Goal: Complete application form

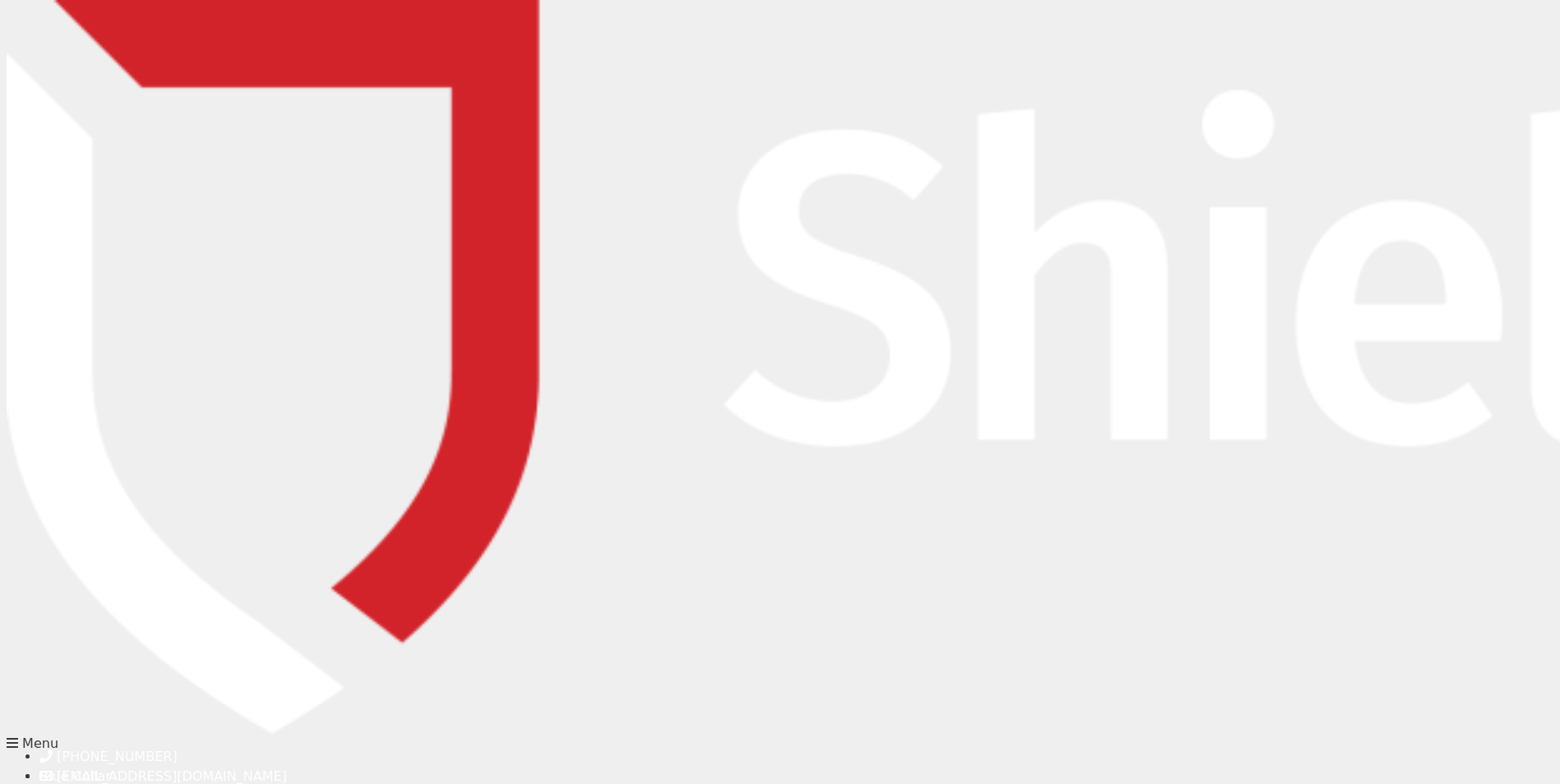
type input "[PERSON_NAME]"
type input "Crow"
type input "[PERSON_NAME][EMAIL_ADDRESS][PERSON_NAME][PERSON_NAME][DOMAIN_NAME]"
type input "0248621966"
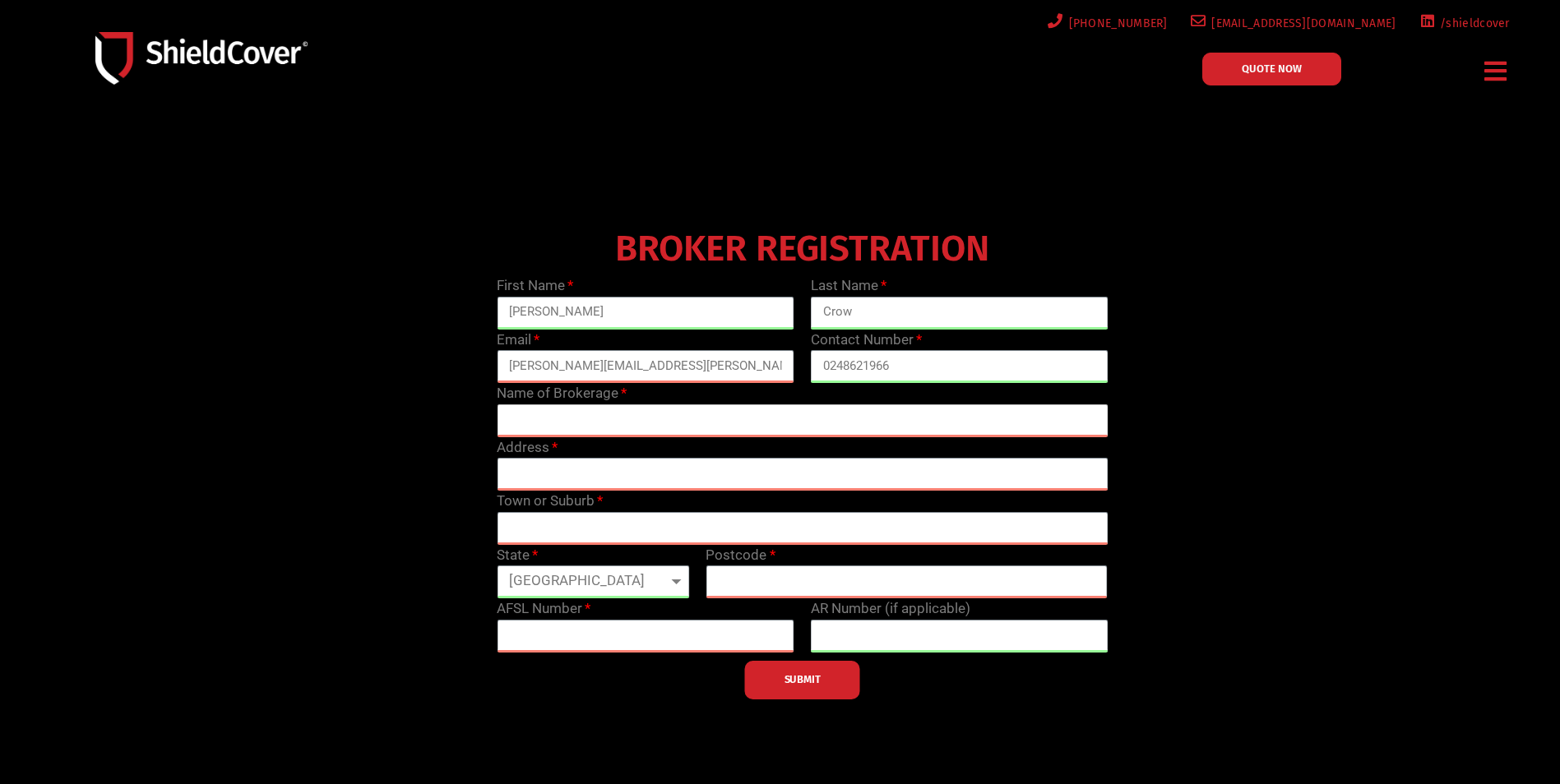
click at [608, 422] on input "text" at bounding box center [802, 421] width 611 height 33
type input "[PERSON_NAME] Insurance Brokers"
click at [616, 468] on input "text" at bounding box center [802, 474] width 611 height 33
type input "32 Watkins Dr, Moss Vale NSW 2577"
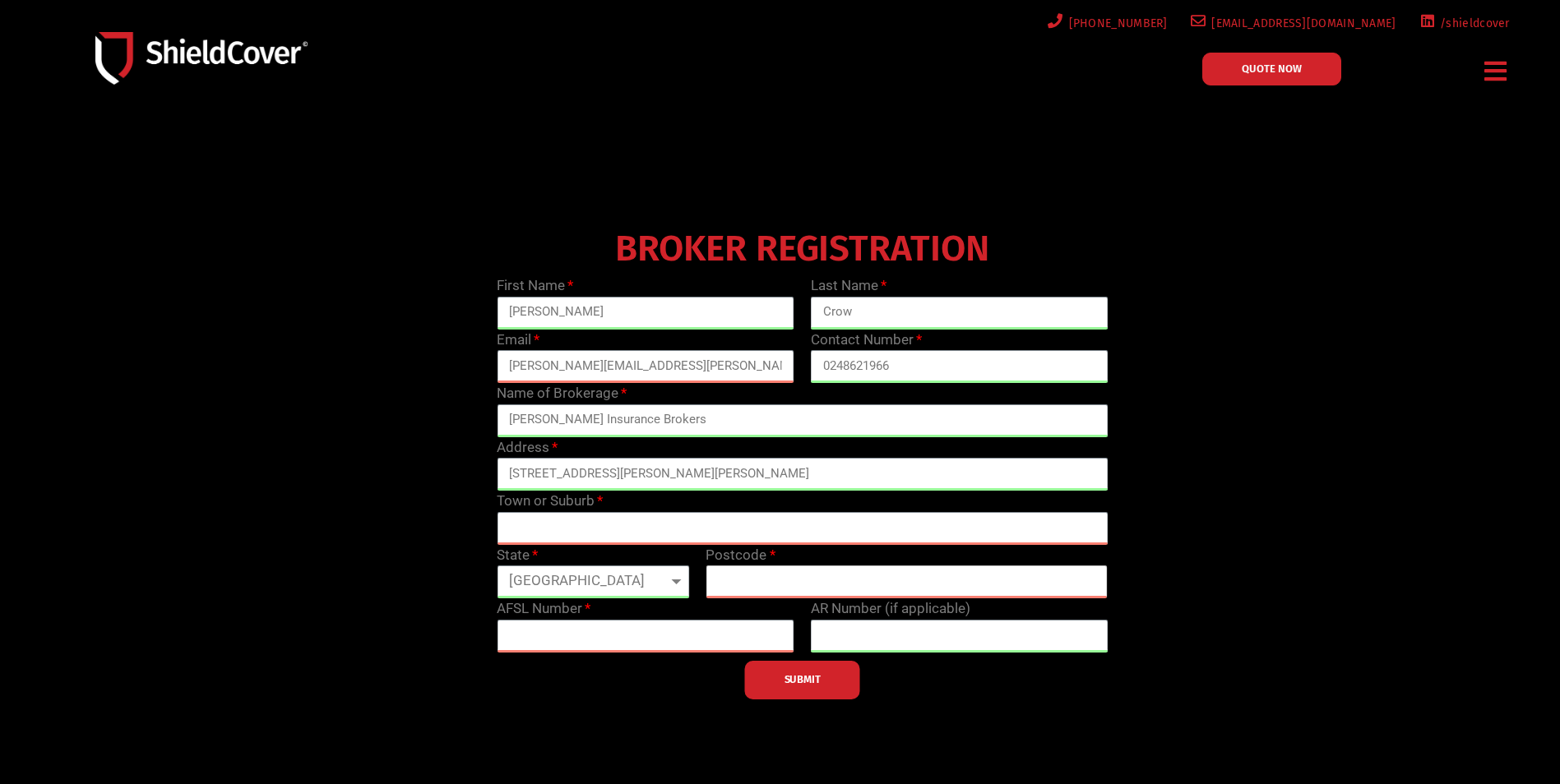
type input "POL554GT"
click at [598, 525] on input "text" at bounding box center [802, 529] width 611 height 33
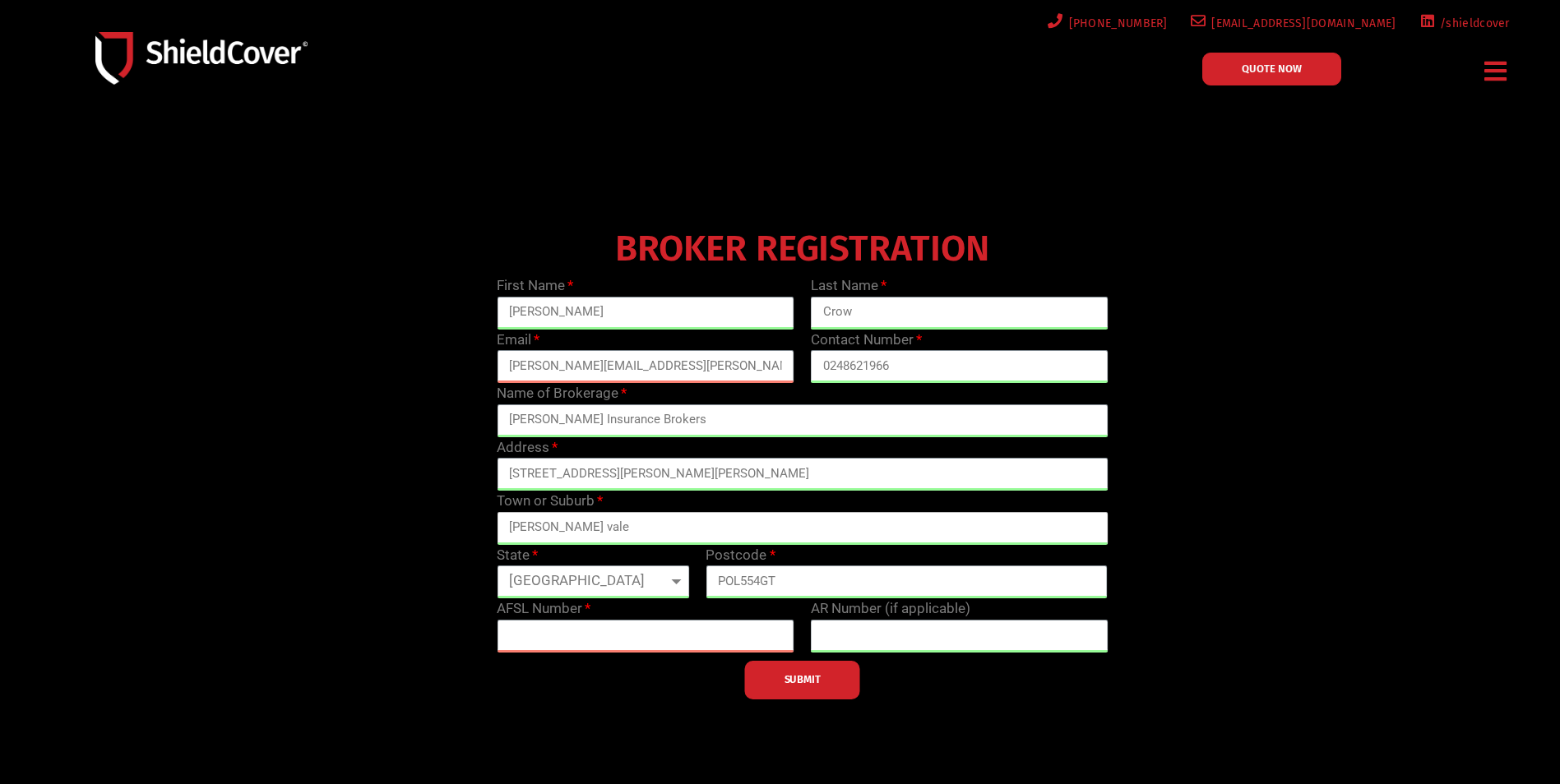
type input "moss vale"
click at [619, 580] on select "Queensland New South Wales Northern Territory South Australia Tasmania Victoria…" at bounding box center [593, 582] width 192 height 33
select select "NSW"
click at [497, 566] on select "Queensland New South Wales Northern Territory South Australia Tasmania Victoria…" at bounding box center [593, 582] width 192 height 33
drag, startPoint x: 818, startPoint y: 579, endPoint x: 671, endPoint y: 583, distance: 147.1
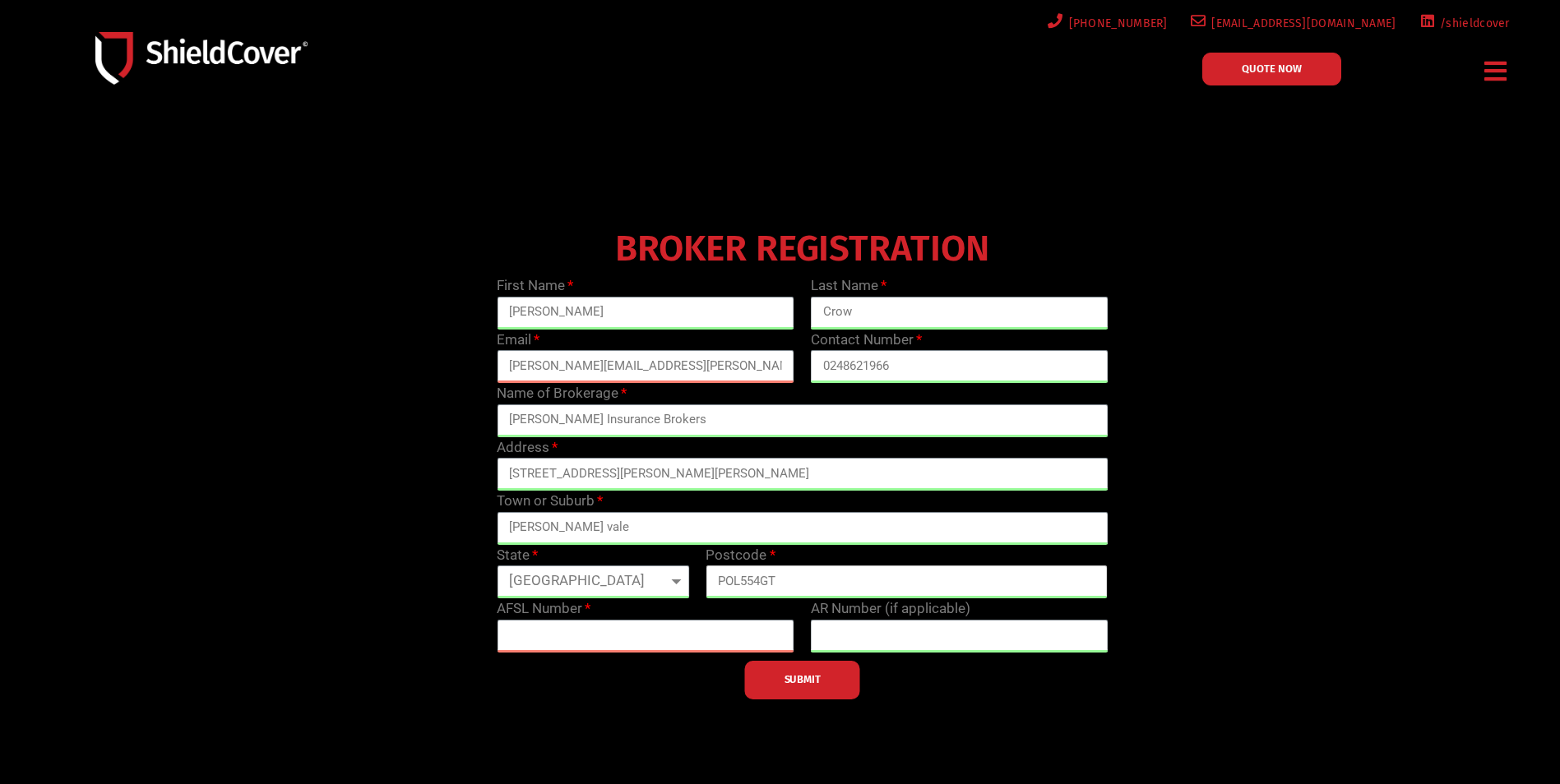
click at [671, 583] on div "First Name Jen Last Name Crow Email jenny.crow@macey.com.au Contact Number 0248…" at bounding box center [803, 487] width 627 height 424
type input "2577"
click at [642, 689] on div "SUBMIT" at bounding box center [803, 676] width 627 height 47
click at [613, 643] on input "text" at bounding box center [645, 636] width 297 height 33
click at [1295, 60] on link "QUOTE NOW" at bounding box center [1272, 69] width 139 height 33
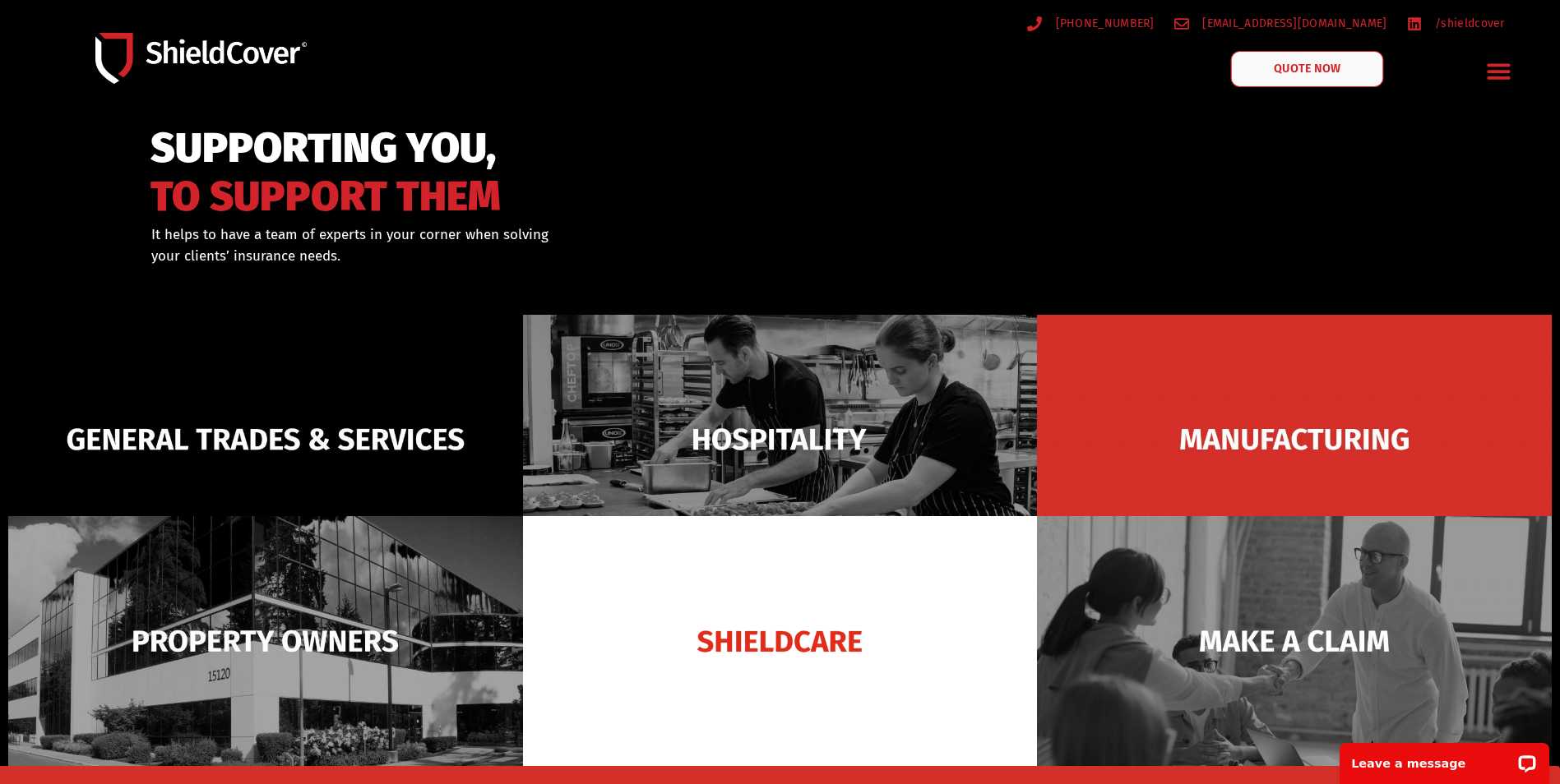
click at [1337, 74] on span "QUOTE NOW" at bounding box center [1308, 69] width 65 height 12
